Goal: Transaction & Acquisition: Purchase product/service

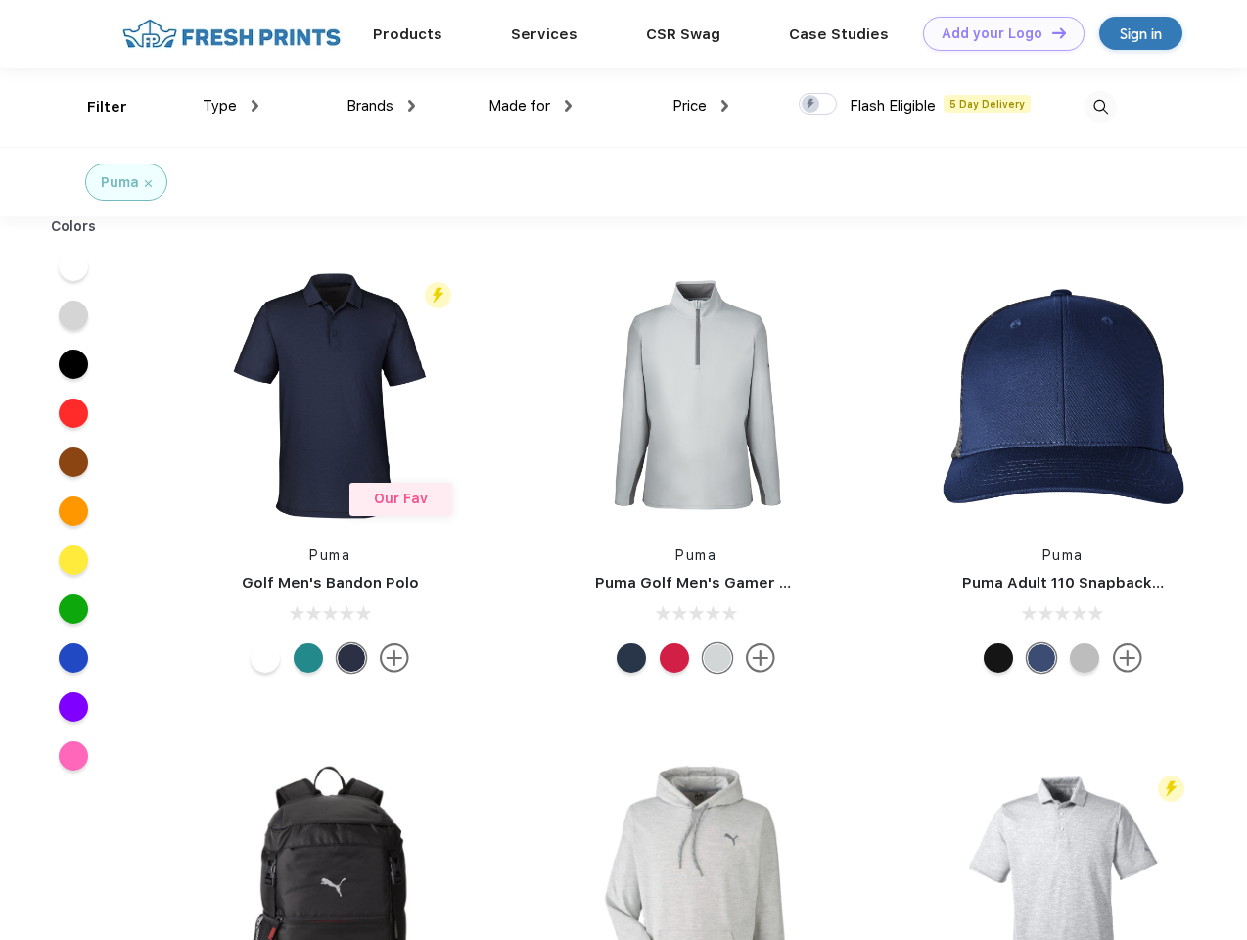
click at [997, 33] on link "Add your Logo Design Tool" at bounding box center [1004, 34] width 162 height 34
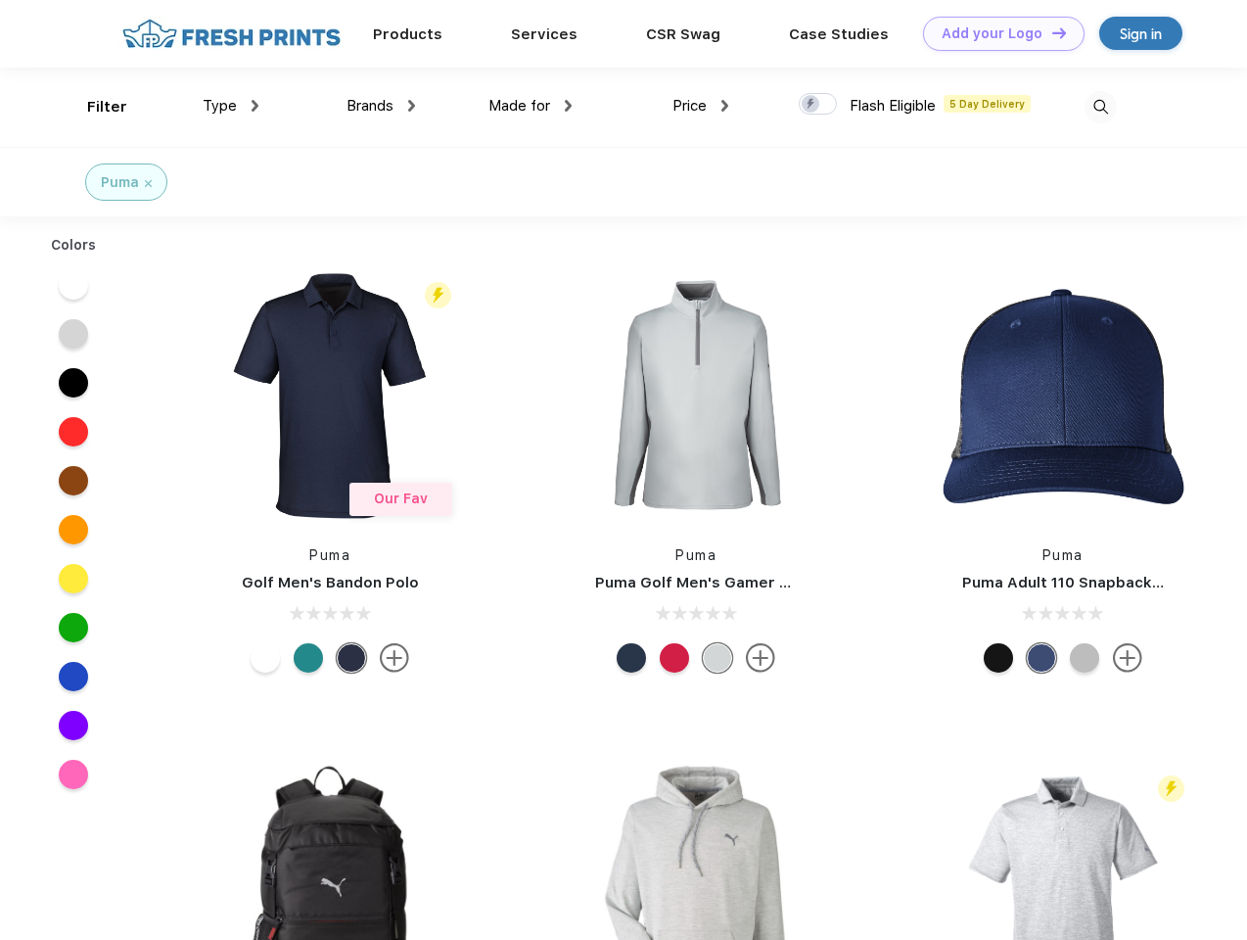
click at [0, 0] on div "Design Tool" at bounding box center [0, 0] width 0 height 0
click at [1051, 32] on link "Add your Logo Design Tool" at bounding box center [1004, 34] width 162 height 34
click at [94, 107] on div "Filter" at bounding box center [107, 107] width 40 height 23
click at [231, 106] on span "Type" at bounding box center [220, 106] width 34 height 18
click at [381, 106] on span "Brands" at bounding box center [370, 106] width 47 height 18
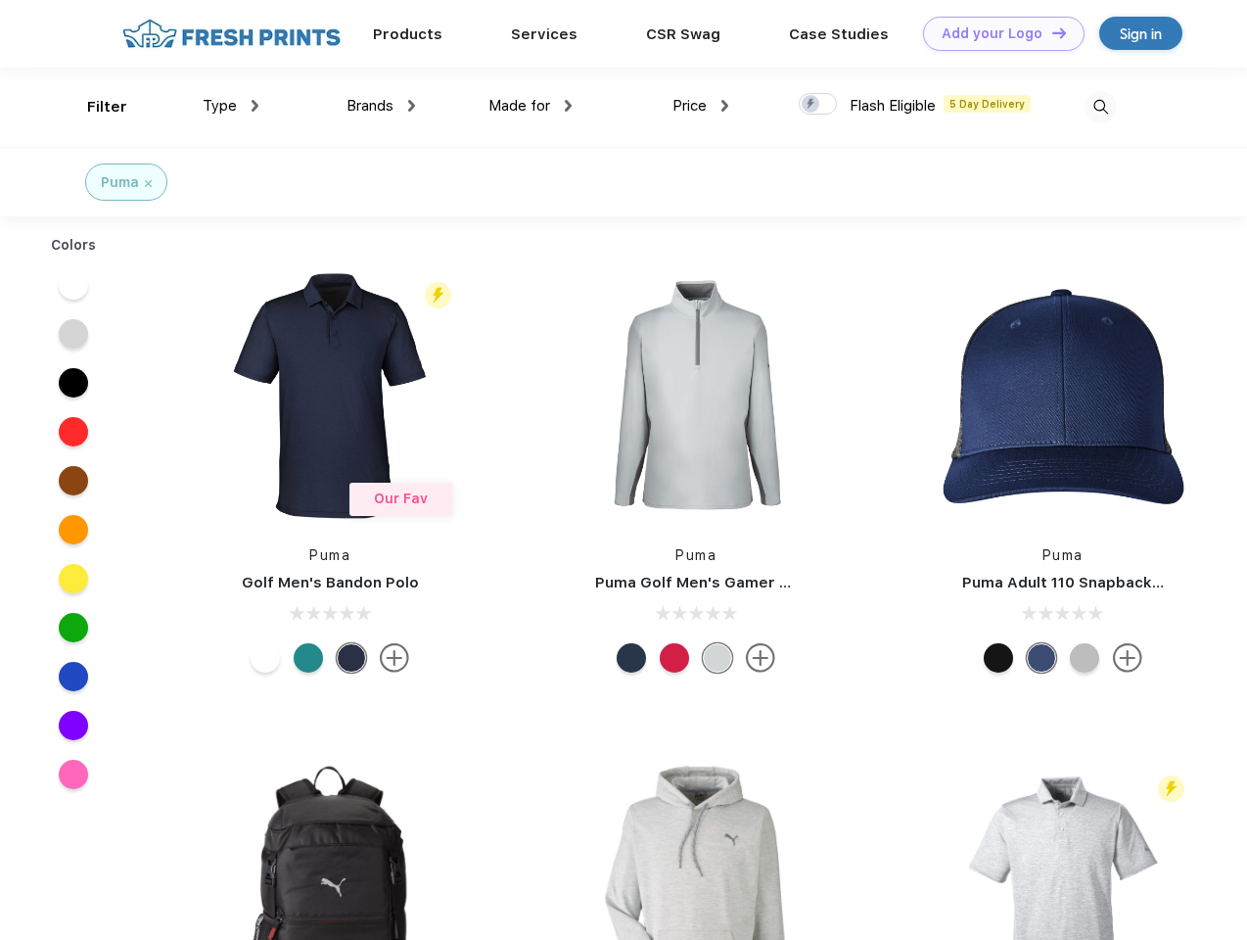
click at [531, 106] on span "Made for" at bounding box center [520, 106] width 62 height 18
click at [701, 106] on span "Price" at bounding box center [690, 106] width 34 height 18
click at [819, 105] on div at bounding box center [818, 104] width 38 height 22
click at [812, 105] on input "checkbox" at bounding box center [805, 98] width 13 height 13
click at [1100, 107] on img at bounding box center [1101, 107] width 32 height 32
